Goal: Information Seeking & Learning: Learn about a topic

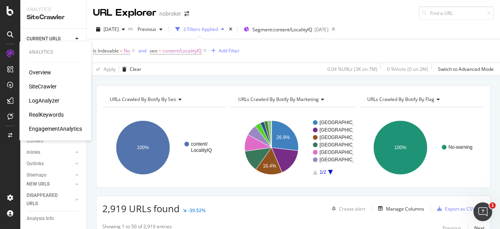
click at [41, 87] on div "SiteCrawler" at bounding box center [43, 86] width 28 height 8
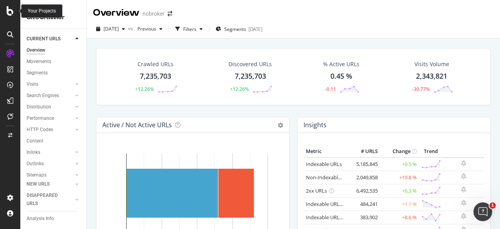
click at [8, 9] on icon at bounding box center [10, 10] width 7 height 9
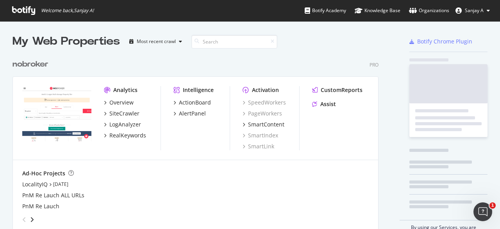
scroll to position [223, 488]
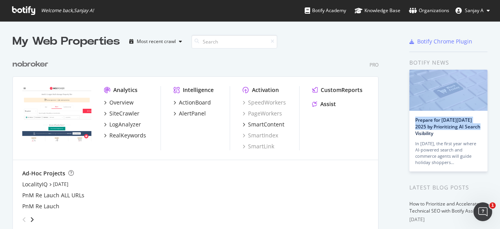
drag, startPoint x: 486, startPoint y: 99, endPoint x: 486, endPoint y: 126, distance: 26.6
click at [486, 126] on div "My Web Properties Most recent crawl nobroker Pro Analytics Overview SiteCrawler…" at bounding box center [250, 201] width 500 height 361
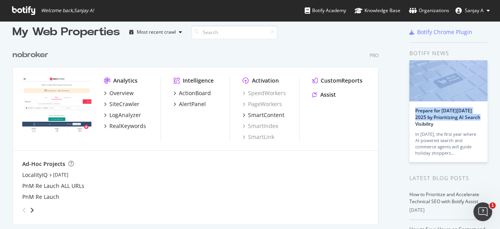
scroll to position [0, 0]
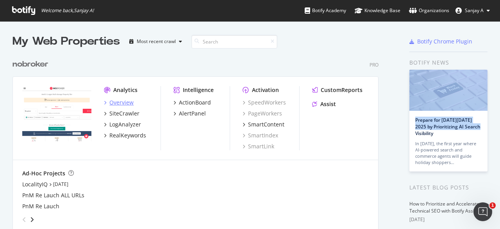
click at [111, 102] on div "Overview" at bounding box center [121, 103] width 24 height 8
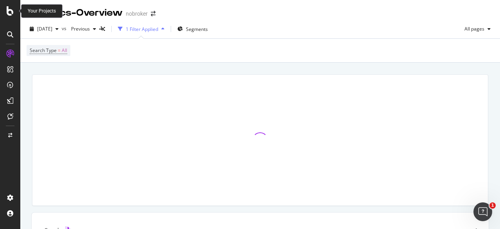
click at [11, 13] on icon at bounding box center [10, 10] width 7 height 9
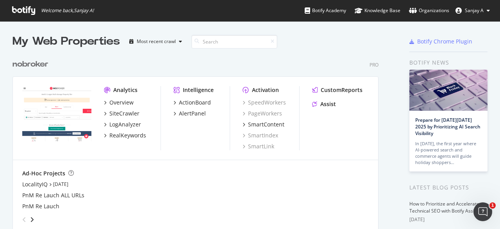
scroll to position [223, 488]
click at [155, 45] on div "Most recent crawl" at bounding box center [155, 42] width 59 height 12
click at [252, 55] on div "nobroker Pro Analytics Overview SiteCrawler LogAnalyzer RealKeywords Intelligen…" at bounding box center [199, 141] width 373 height 184
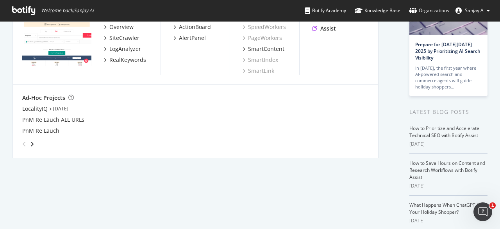
scroll to position [67, 0]
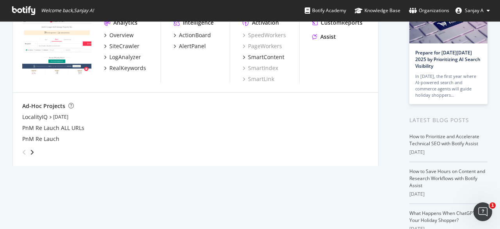
click at [492, 89] on div "My Web Properties Most recent crawl nobroker Pro Analytics Overview SiteCrawler…" at bounding box center [250, 134] width 500 height 361
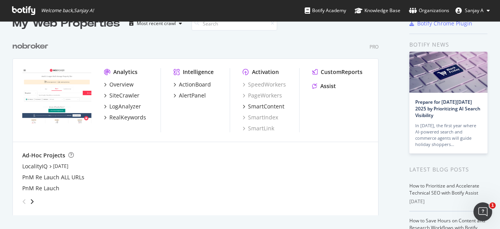
click at [16, 7] on icon at bounding box center [23, 10] width 23 height 9
click at [128, 81] on div "Overview" at bounding box center [121, 85] width 24 height 8
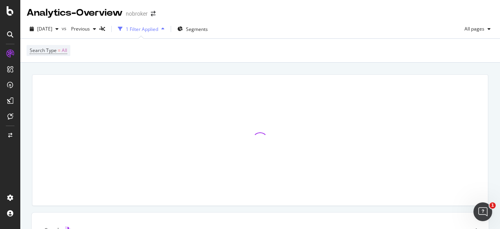
click at [332, 129] on div at bounding box center [260, 140] width 456 height 131
